Goal: Transaction & Acquisition: Subscribe to service/newsletter

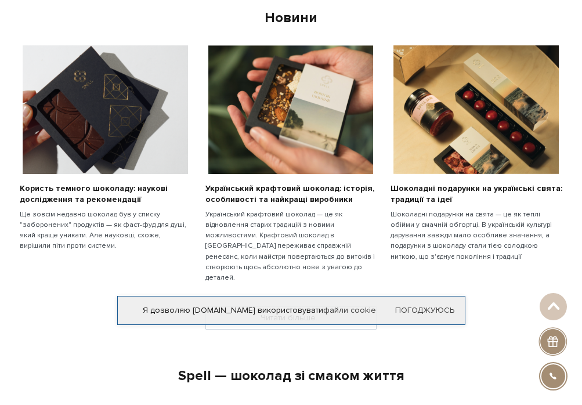
scroll to position [709, 0]
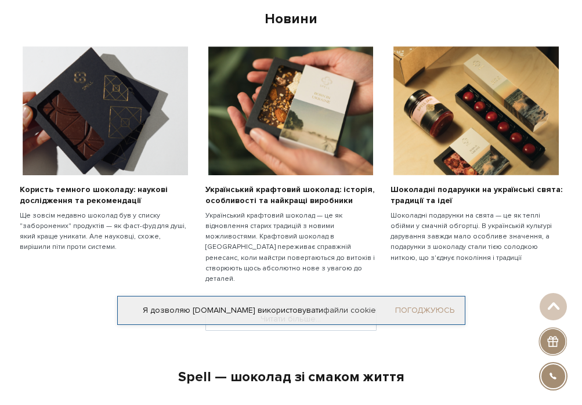
click at [439, 312] on link "Погоджуюсь" at bounding box center [424, 310] width 59 height 10
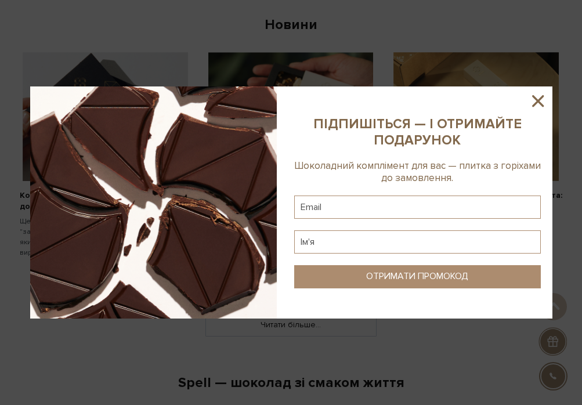
scroll to position [704, 0]
click at [535, 97] on icon at bounding box center [538, 101] width 20 height 20
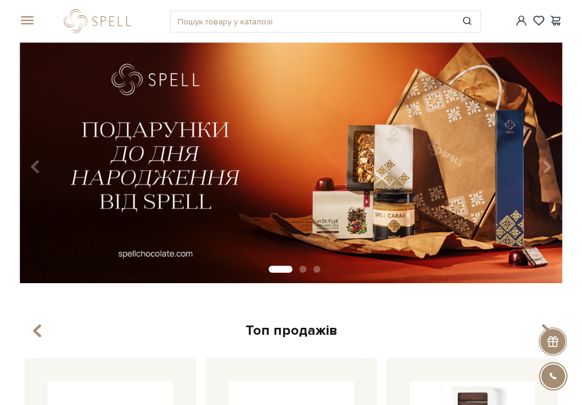
scroll to position [0, 0]
click at [555, 335] on div at bounding box center [552, 341] width 28 height 28
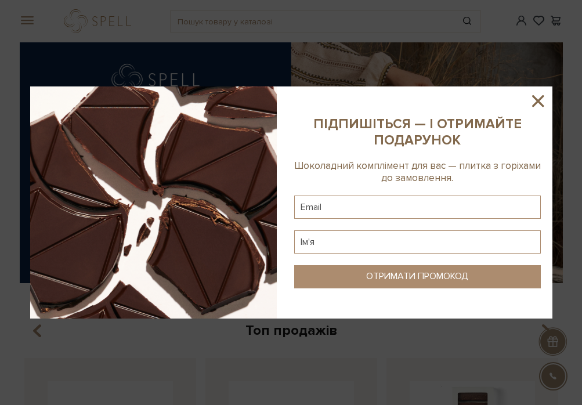
click at [539, 99] on icon at bounding box center [538, 101] width 12 height 12
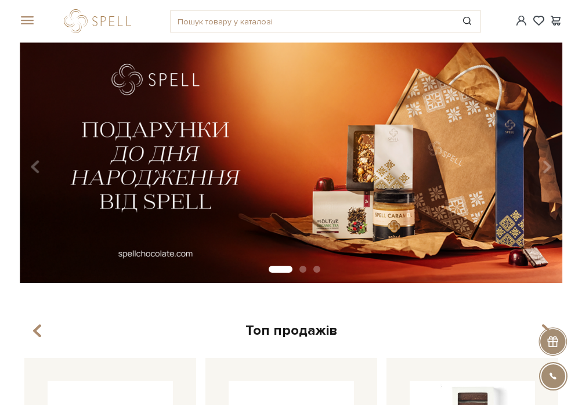
click at [27, 20] on span at bounding box center [26, 21] width 12 height 10
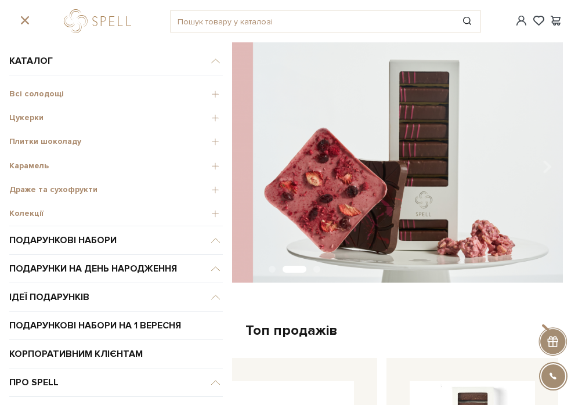
click at [27, 115] on span "Цукерки" at bounding box center [115, 118] width 213 height 10
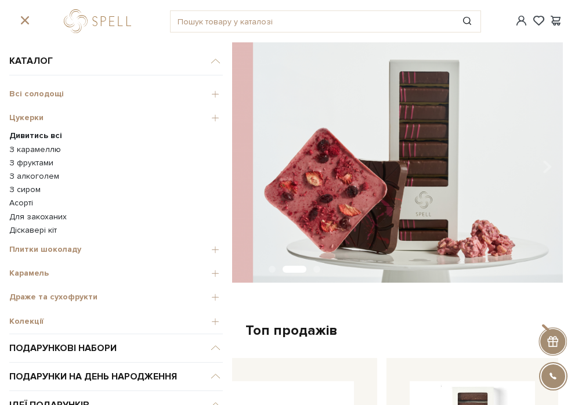
click at [19, 144] on link "З карамеллю" at bounding box center [115, 149] width 213 height 10
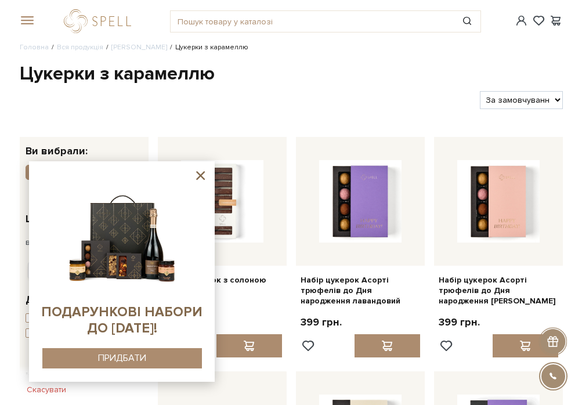
click at [200, 179] on icon at bounding box center [200, 175] width 15 height 15
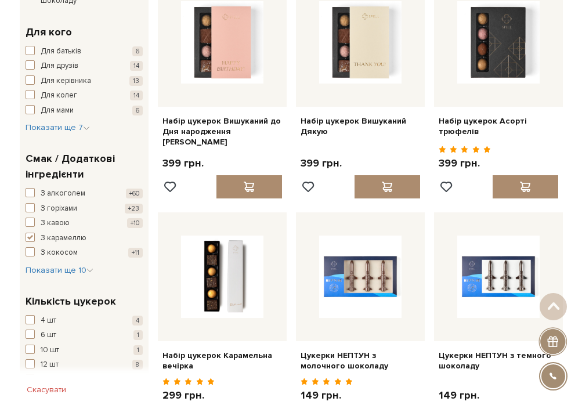
scroll to position [645, 0]
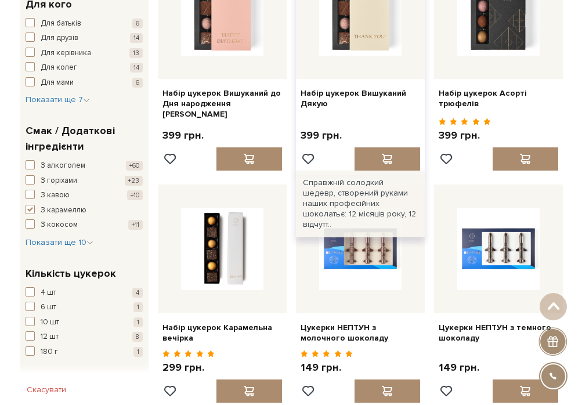
click at [403, 2] on div at bounding box center [360, 14] width 129 height 129
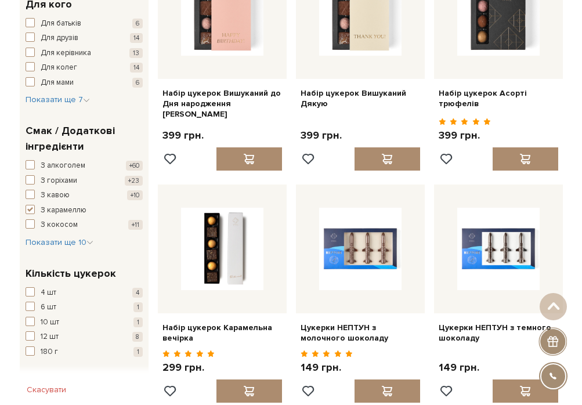
click at [553, 346] on div at bounding box center [552, 341] width 28 height 28
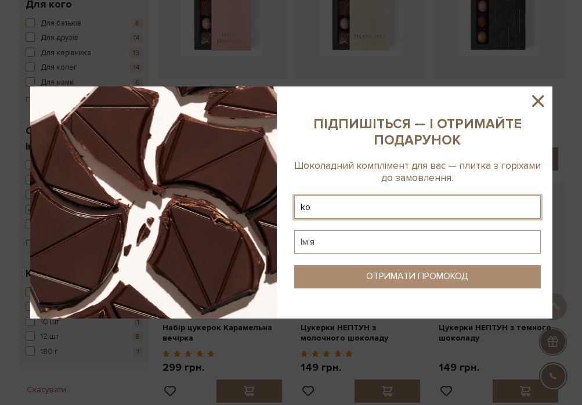
type input "k"
drag, startPoint x: 361, startPoint y: 205, endPoint x: 292, endPoint y: 209, distance: 69.7
click at [292, 209] on sys-column-static at bounding box center [418, 202] width 270 height 232
type input "kovmaryna1997@gmail.com"
type input "M"
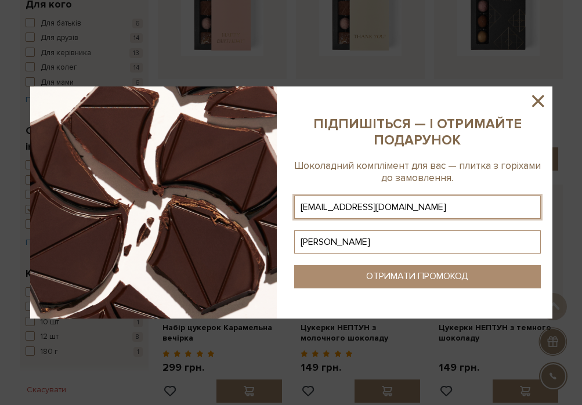
type input "Марина"
click at [343, 273] on button "ОТРИМАТИ ПРОМОКОД" at bounding box center [417, 276] width 247 height 23
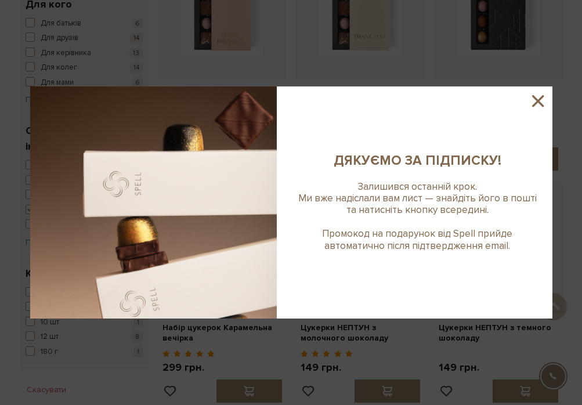
click at [536, 104] on icon at bounding box center [538, 101] width 12 height 12
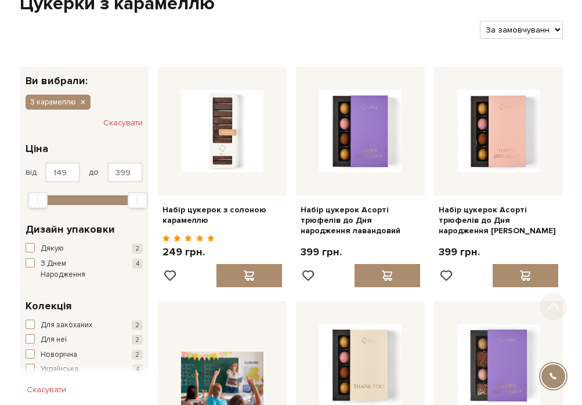
scroll to position [70, 0]
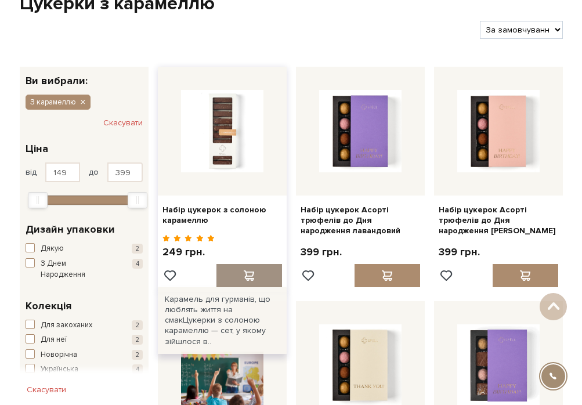
click at [262, 269] on div at bounding box center [249, 275] width 66 height 23
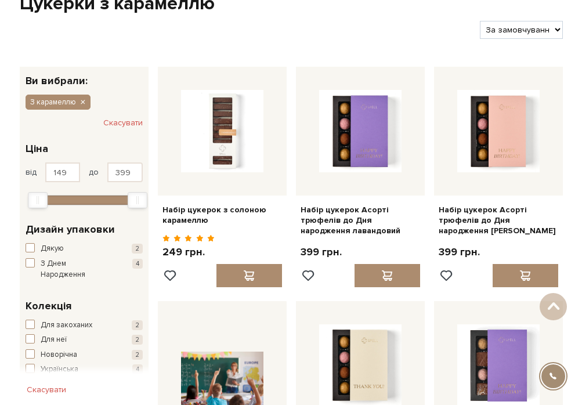
click at [301, 67] on div at bounding box center [291, 202] width 582 height 405
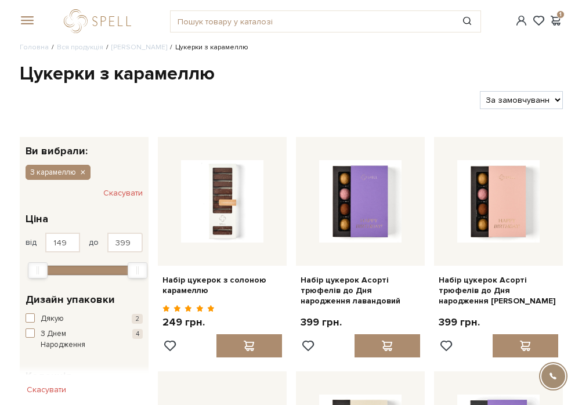
scroll to position [0, 0]
click at [520, 23] on span at bounding box center [521, 21] width 14 height 12
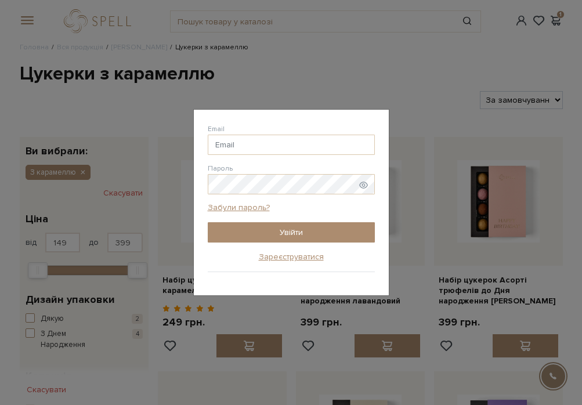
click at [403, 95] on div "Email Пароль Забули пароль? Увійти Зареєструватися" at bounding box center [291, 202] width 582 height 405
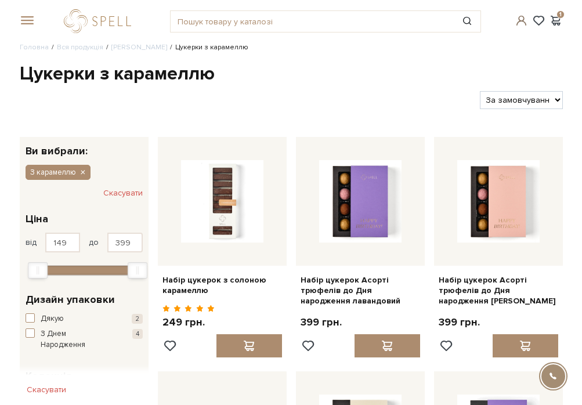
click at [522, 23] on span at bounding box center [521, 21] width 14 height 12
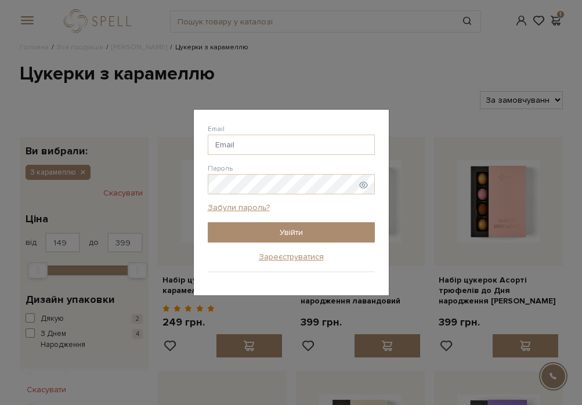
click at [439, 143] on div "Email [GEOGRAPHIC_DATA] Забули пароль? Увійти Зареєструватися" at bounding box center [291, 202] width 582 height 405
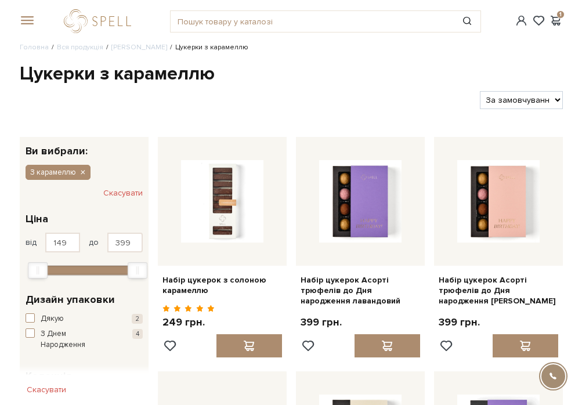
click at [520, 22] on span at bounding box center [521, 21] width 14 height 12
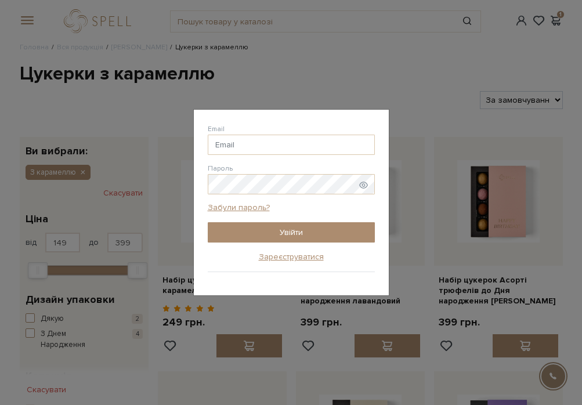
click at [164, 100] on div "Email Пароль Забули пароль? Увійти Зареєструватися" at bounding box center [291, 202] width 582 height 405
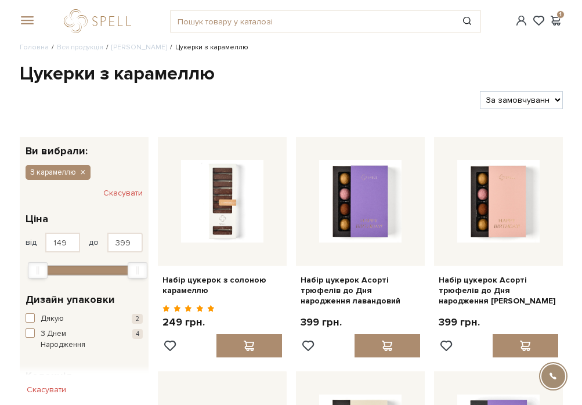
click at [28, 13] on div "#печиво #Колекція до Дня Народження #подарунок 1" at bounding box center [291, 21] width 557 height 42
click at [77, 21] on link "logo" at bounding box center [100, 21] width 73 height 24
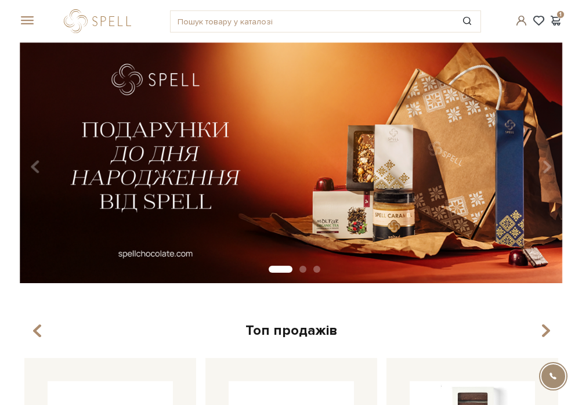
click at [516, 26] on span at bounding box center [521, 21] width 14 height 12
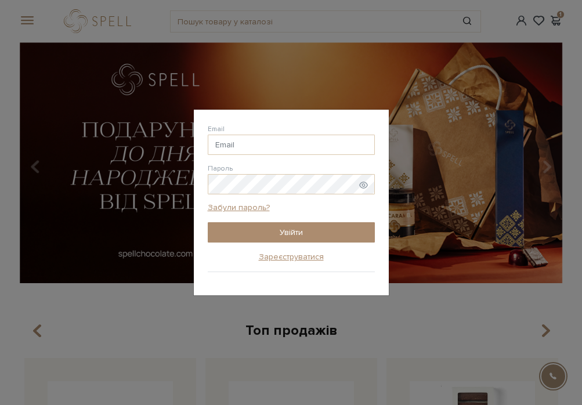
click at [412, 194] on div "Email Пароль Забули пароль? Увійти Зареєструватися" at bounding box center [291, 202] width 582 height 405
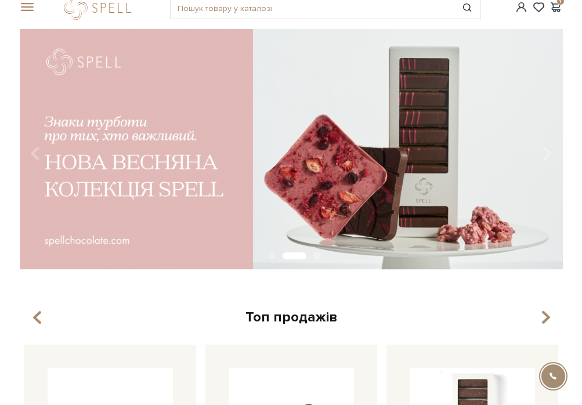
scroll to position [17, 0]
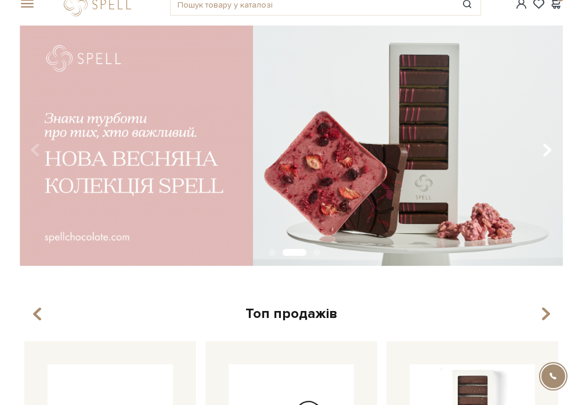
click at [538, 148] on button "Carousel Navigation" at bounding box center [545, 149] width 16 height 27
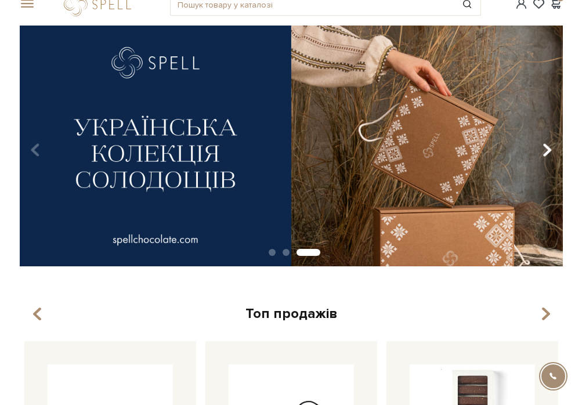
click at [538, 148] on button "Carousel Navigation" at bounding box center [545, 149] width 16 height 27
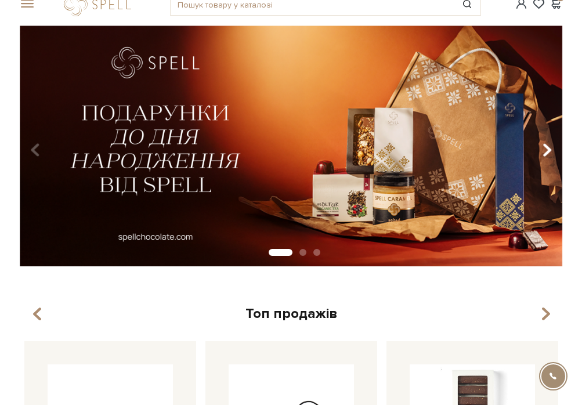
click at [538, 148] on button "Carousel Navigation" at bounding box center [545, 149] width 16 height 27
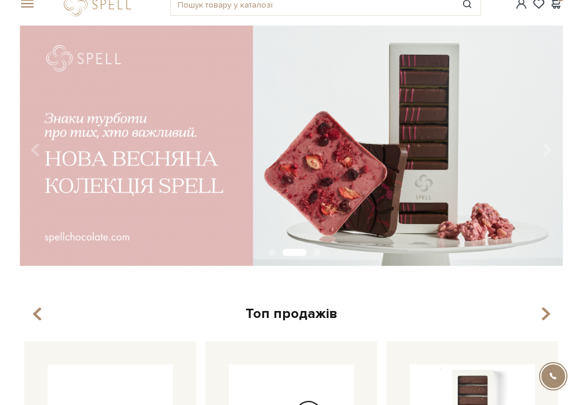
click at [28, 149] on img at bounding box center [291, 146] width 543 height 241
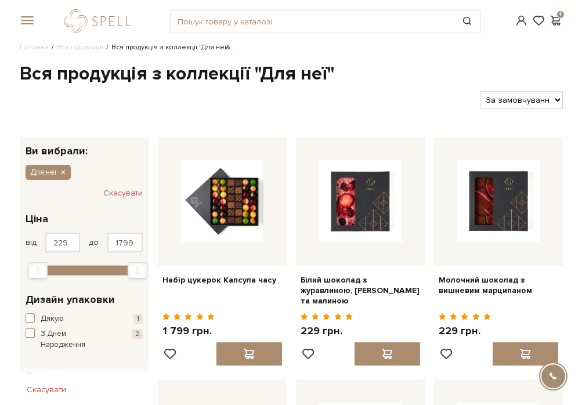
click at [29, 20] on span at bounding box center [26, 21] width 12 height 10
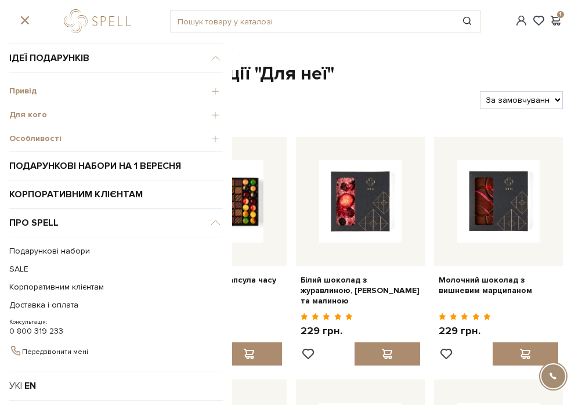
scroll to position [33, 0]
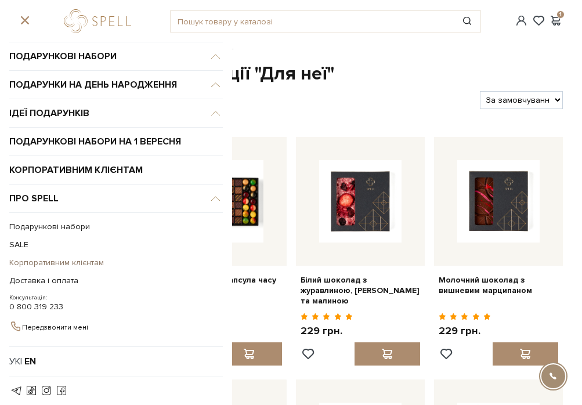
click at [36, 264] on link "Корпоративним клієнтам" at bounding box center [113, 263] width 208 height 18
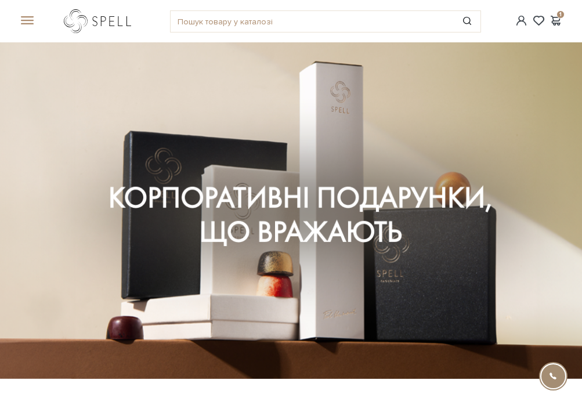
click at [107, 18] on link "logo" at bounding box center [100, 21] width 73 height 24
